Goal: Find specific page/section: Find specific page/section

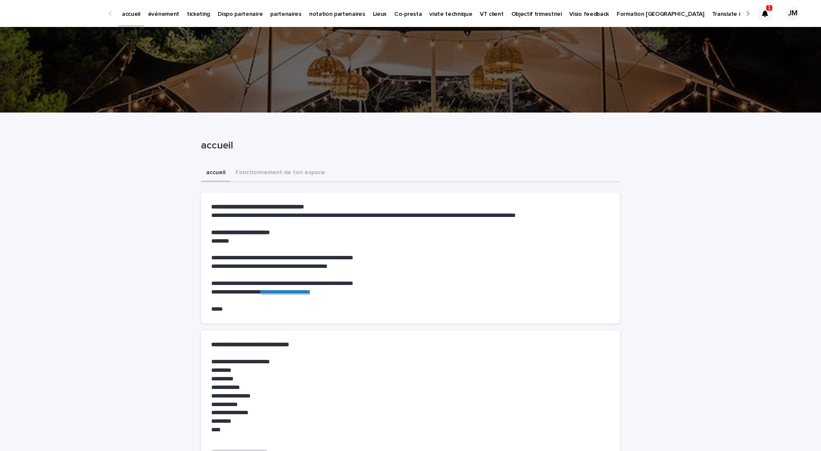
click at [765, 12] on icon at bounding box center [765, 13] width 6 height 7
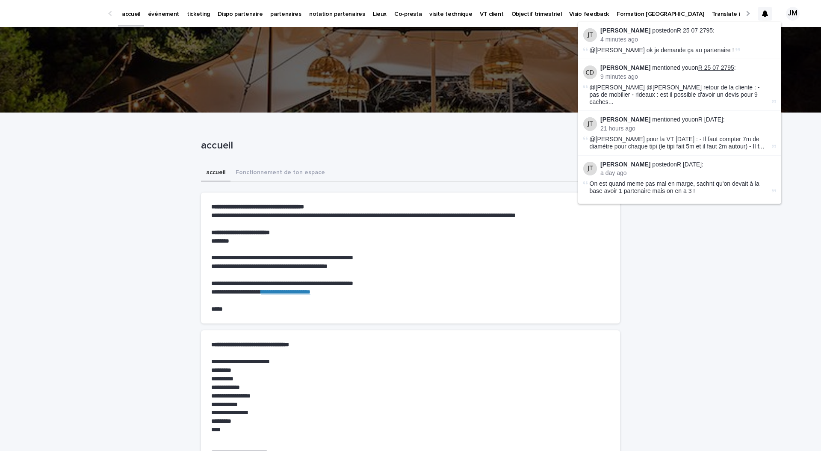
click at [713, 67] on link "R 25 07 2795" at bounding box center [716, 67] width 36 height 7
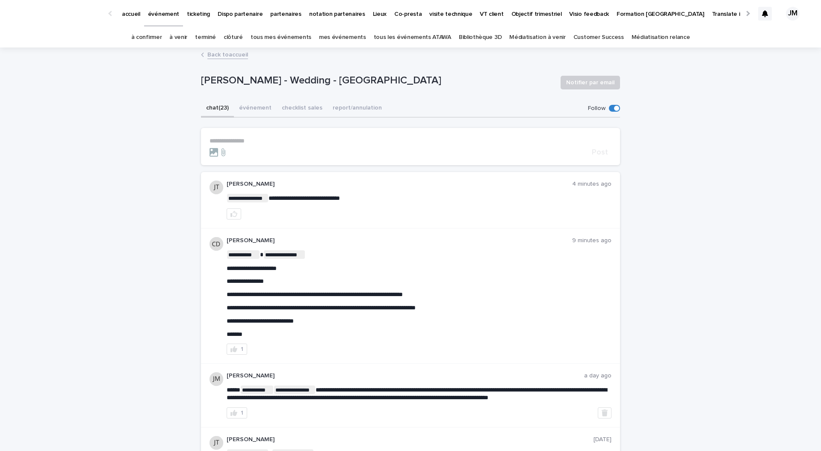
click at [273, 11] on p "partenaires" at bounding box center [285, 9] width 31 height 18
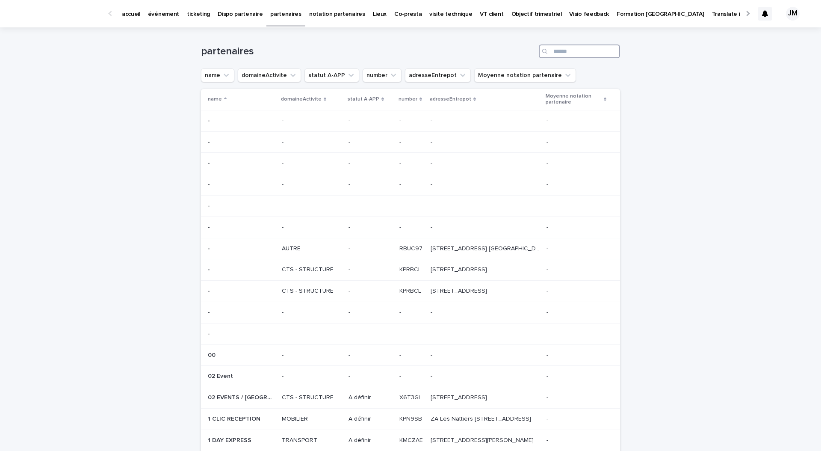
click at [562, 56] on input "Search" at bounding box center [579, 51] width 81 height 14
type input "**********"
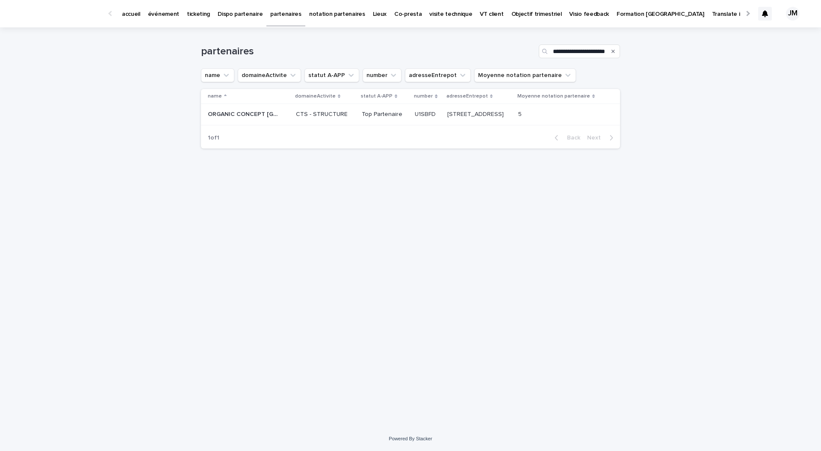
click at [253, 116] on p "ORGANIC CONCEPT TOULOUSE" at bounding box center [244, 113] width 73 height 9
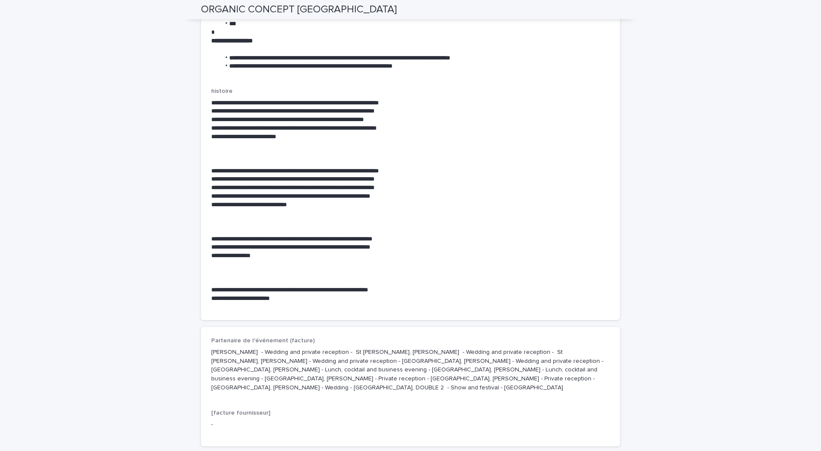
scroll to position [2255, 0]
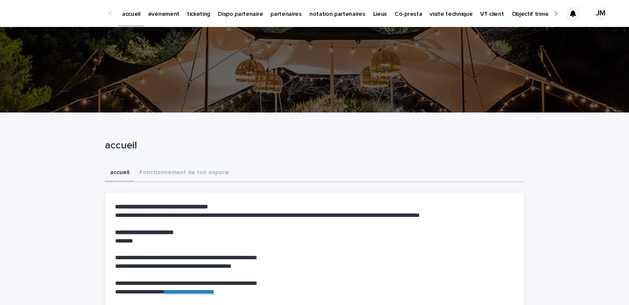
click at [203, 12] on p "ticketing" at bounding box center [198, 9] width 23 height 18
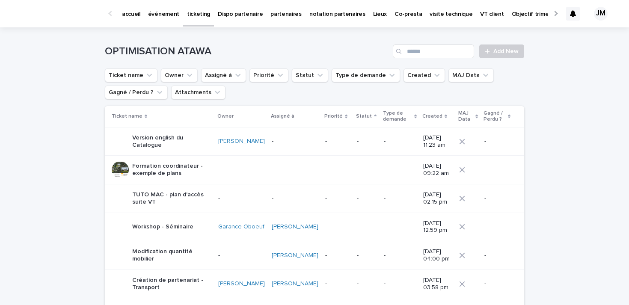
click at [198, 69] on ul "Ticket name Owner Assigné à Priorité Statut Type de demande Created MAJ Data Ga…" at bounding box center [314, 84] width 423 height 34
click at [182, 74] on button "Owner" at bounding box center [179, 75] width 37 height 14
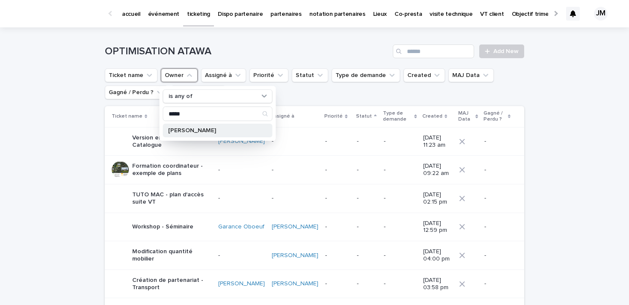
type input "*****"
click at [192, 126] on div "[PERSON_NAME]" at bounding box center [217, 131] width 109 height 14
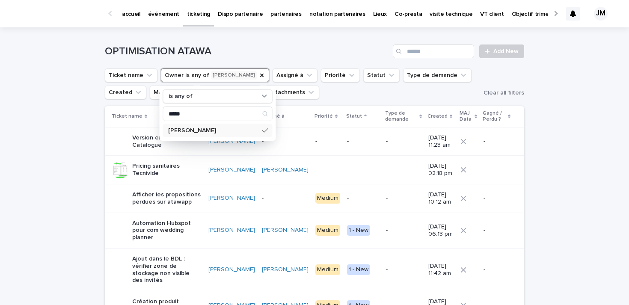
scroll to position [2, 0]
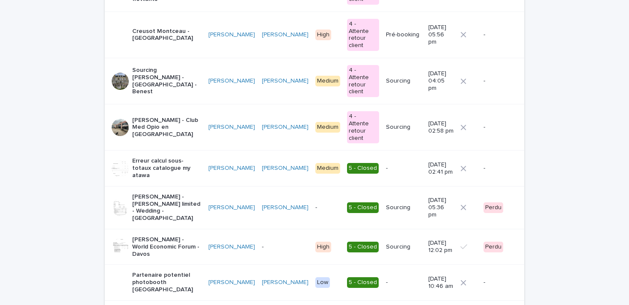
scroll to position [574, 0]
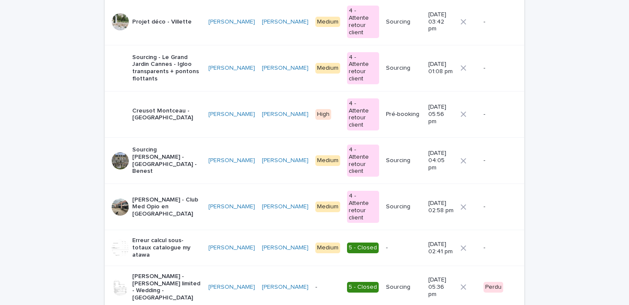
click at [153, 146] on p "Sourcing [PERSON_NAME] - [GEOGRAPHIC_DATA] - Benest" at bounding box center [166, 160] width 69 height 29
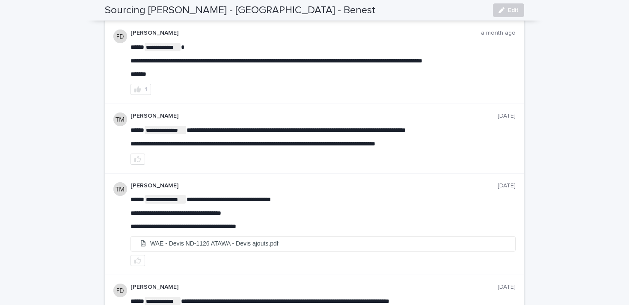
scroll to position [606, 0]
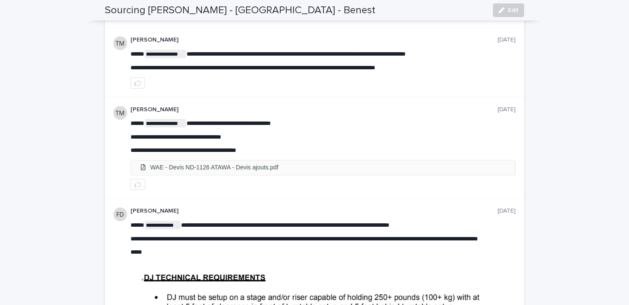
click at [212, 169] on li "WAE - Devis ND-1126 ATAWA - Devis ajouts.pdf" at bounding box center [323, 167] width 384 height 14
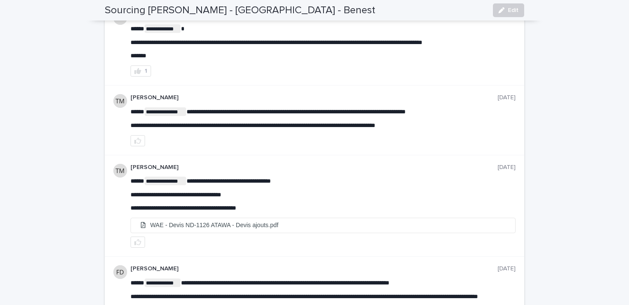
scroll to position [0, 0]
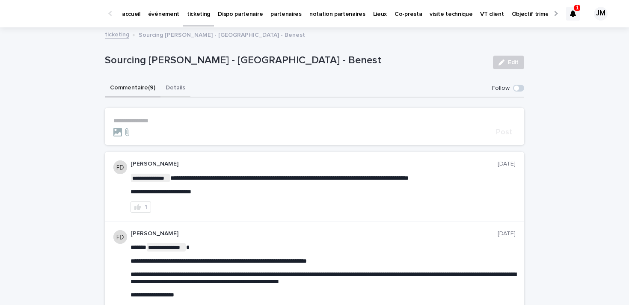
click at [176, 93] on button "Details" at bounding box center [175, 89] width 30 height 18
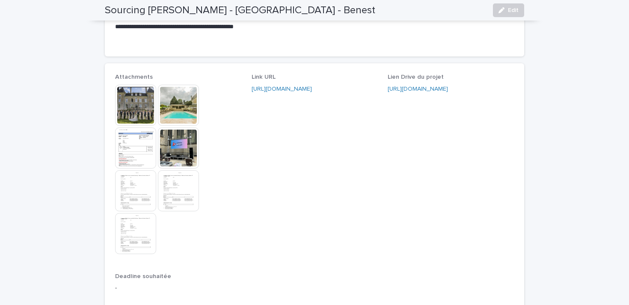
scroll to position [727, 0]
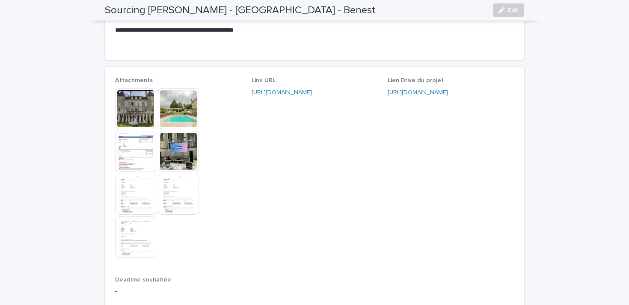
click at [135, 124] on img at bounding box center [135, 108] width 41 height 41
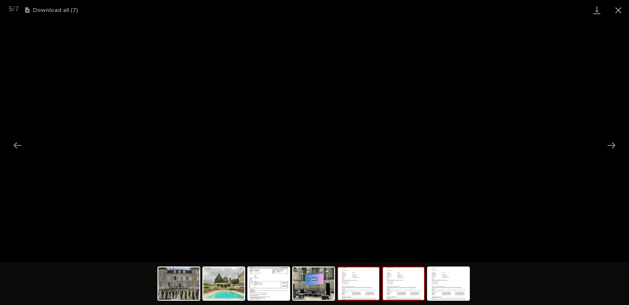
click at [405, 289] on img at bounding box center [403, 283] width 41 height 33
click at [447, 289] on img at bounding box center [448, 283] width 41 height 33
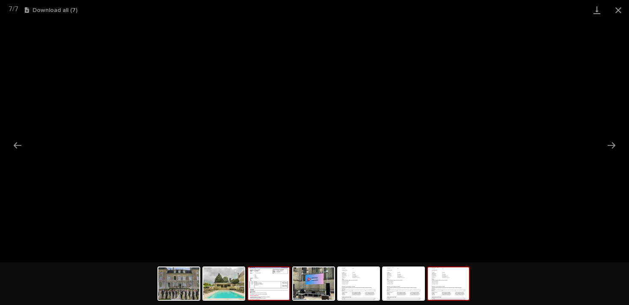
click at [265, 279] on img at bounding box center [268, 283] width 41 height 33
click at [614, 9] on button "Close gallery" at bounding box center [617, 10] width 21 height 20
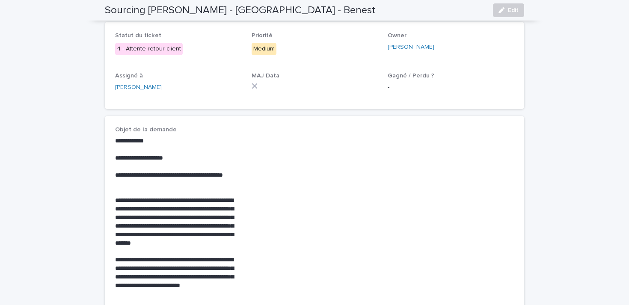
scroll to position [0, 0]
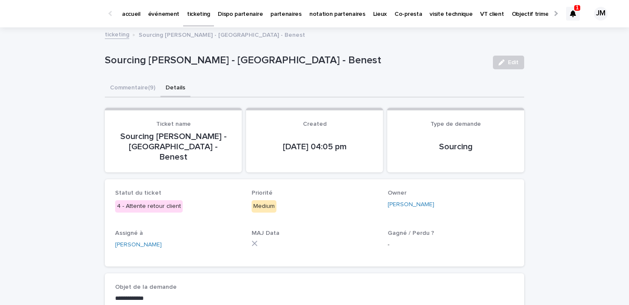
click at [572, 7] on div at bounding box center [573, 14] width 14 height 14
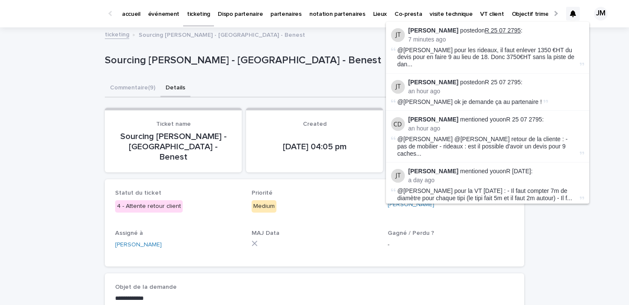
click at [495, 30] on link "R 25 07 2795" at bounding box center [503, 30] width 36 height 7
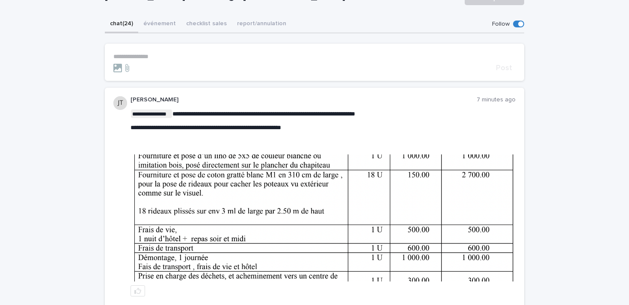
scroll to position [88, 0]
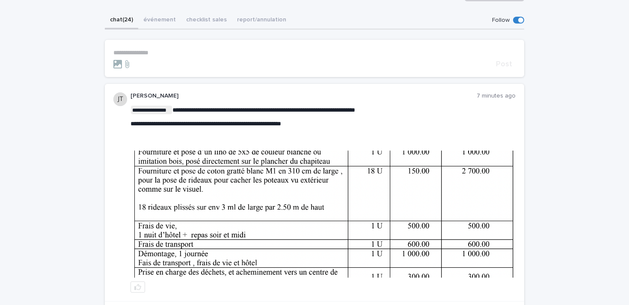
click at [187, 222] on img at bounding box center [323, 214] width 384 height 127
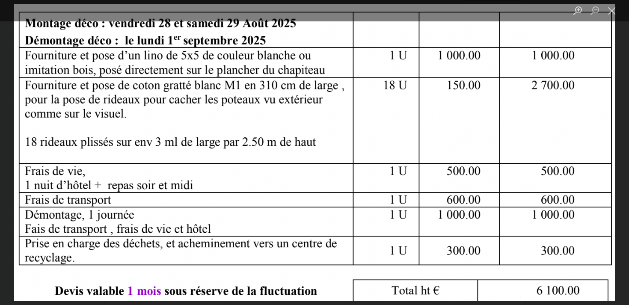
click at [415, 189] on img "Lightbox" at bounding box center [314, 152] width 600 height 296
click at [613, 11] on button "Close lightbox" at bounding box center [611, 10] width 17 height 15
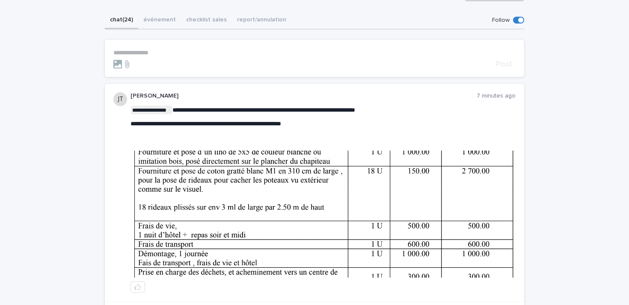
scroll to position [128, 0]
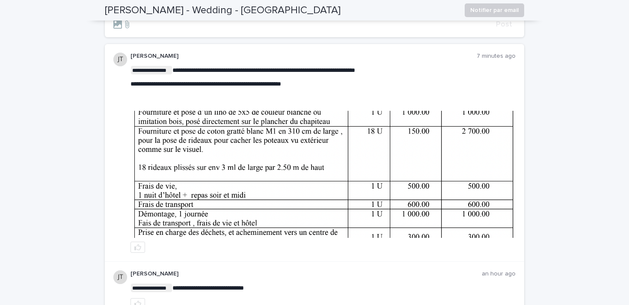
click at [459, 192] on img at bounding box center [323, 174] width 384 height 127
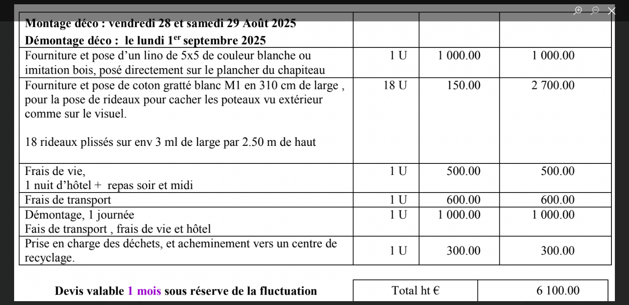
click at [612, 4] on button "Close lightbox" at bounding box center [611, 10] width 17 height 15
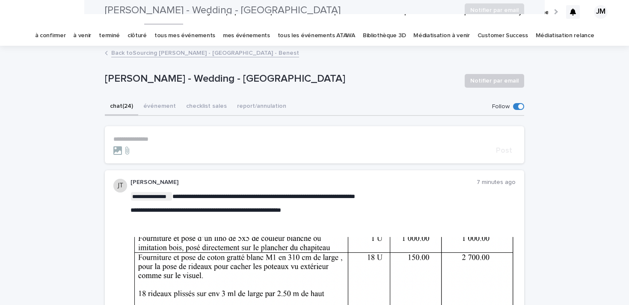
scroll to position [0, 0]
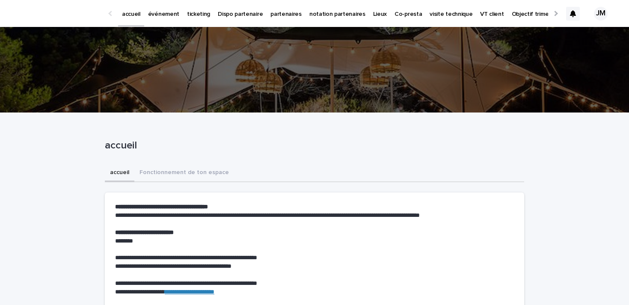
click at [195, 17] on p "ticketing" at bounding box center [198, 9] width 23 height 18
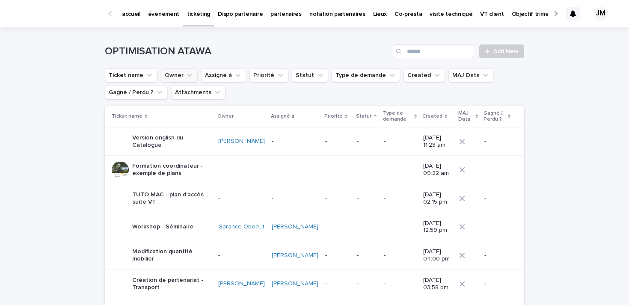
click at [191, 77] on icon "Owner" at bounding box center [189, 75] width 9 height 9
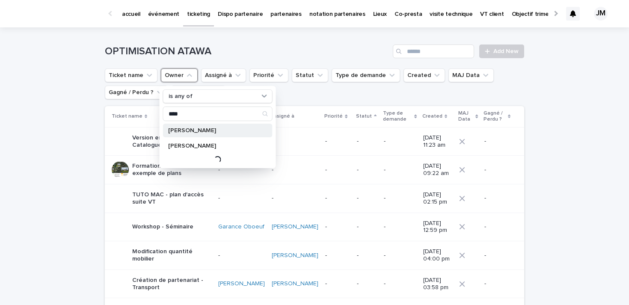
type input "****"
click at [188, 130] on p "Julia Majerus" at bounding box center [213, 130] width 91 height 6
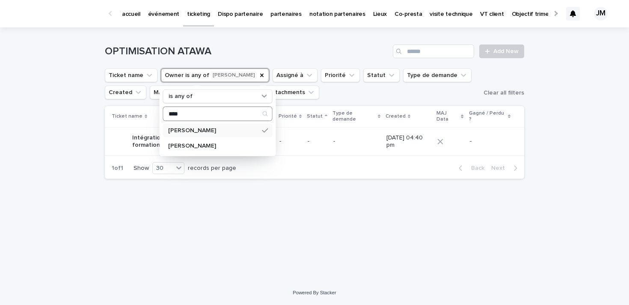
click at [190, 117] on input "****" at bounding box center [217, 114] width 109 height 14
click at [182, 143] on p "[PERSON_NAME]" at bounding box center [213, 146] width 91 height 6
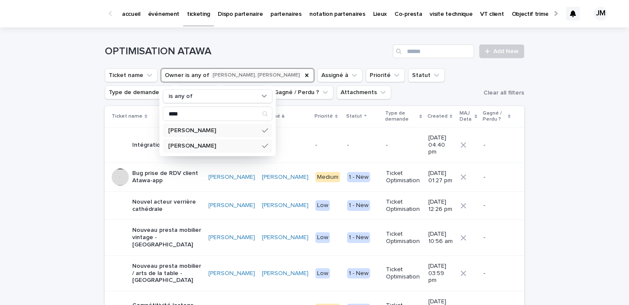
click at [265, 130] on icon at bounding box center [265, 130] width 6 height 7
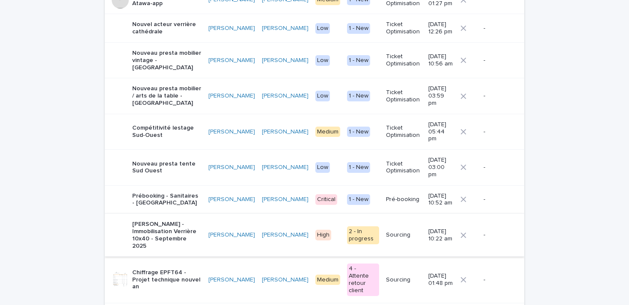
scroll to position [141, 0]
click at [166, 193] on p "Prébooking - Sanitaires - Domaine Lanessan" at bounding box center [166, 200] width 69 height 15
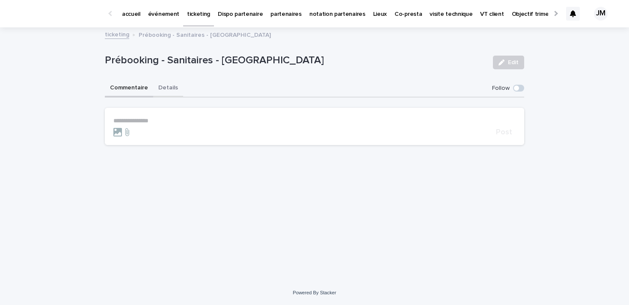
click at [169, 86] on button "Details" at bounding box center [168, 89] width 30 height 18
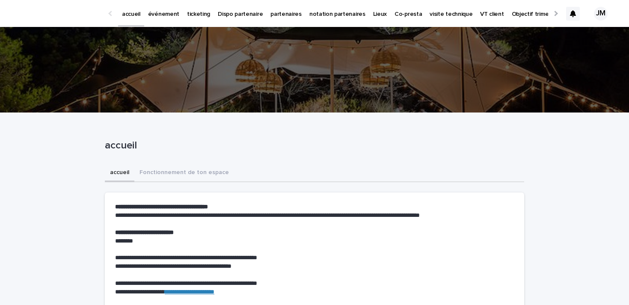
click at [190, 18] on p "ticketing" at bounding box center [198, 9] width 23 height 18
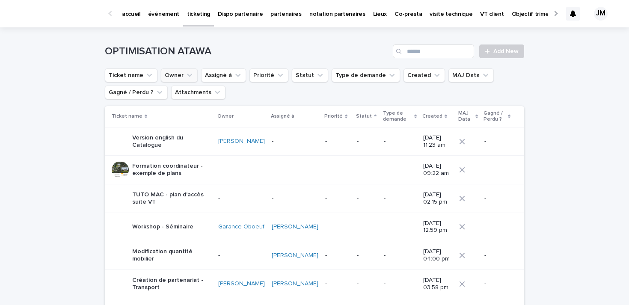
click at [189, 80] on button "Owner" at bounding box center [179, 75] width 37 height 14
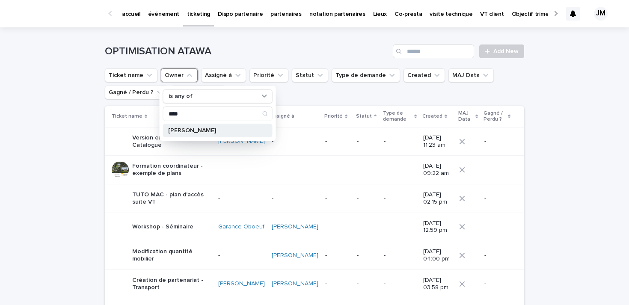
type input "****"
click at [189, 131] on p "[PERSON_NAME]" at bounding box center [213, 130] width 91 height 6
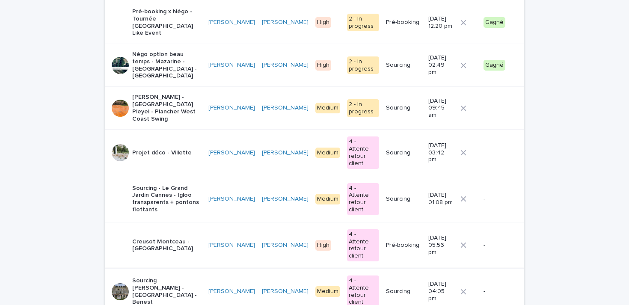
scroll to position [449, 0]
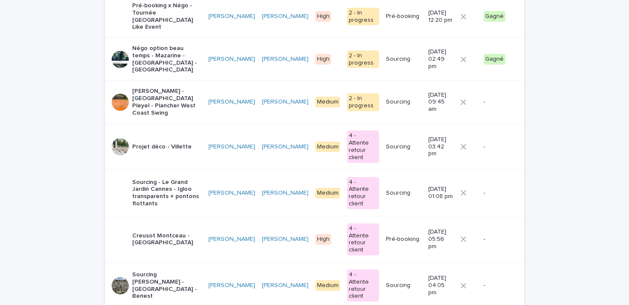
click at [150, 271] on p "Sourcing [PERSON_NAME] - [GEOGRAPHIC_DATA] - Benest" at bounding box center [166, 285] width 69 height 29
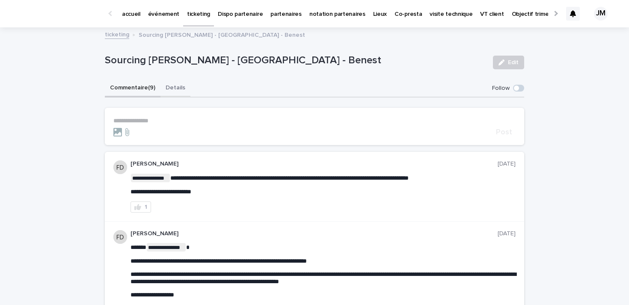
click at [172, 87] on button "Details" at bounding box center [175, 89] width 30 height 18
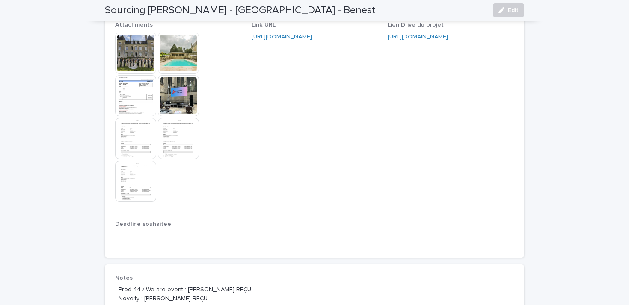
scroll to position [754, 0]
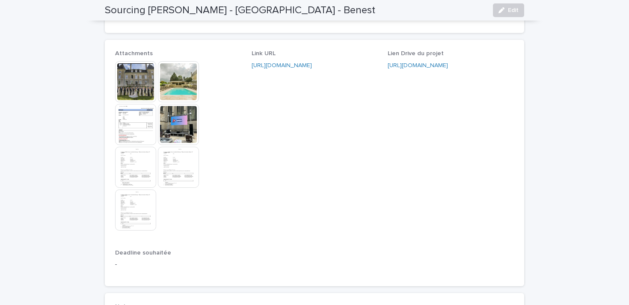
click at [141, 207] on img at bounding box center [135, 209] width 41 height 41
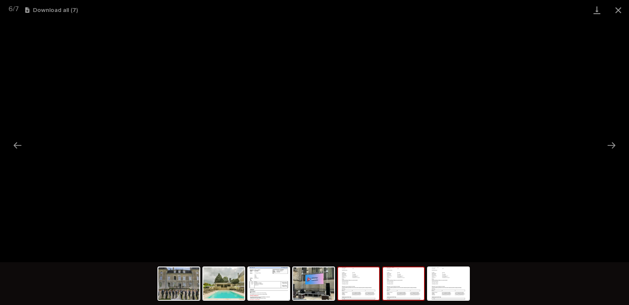
click at [376, 276] on img at bounding box center [358, 283] width 41 height 33
